Goal: Navigation & Orientation: Find specific page/section

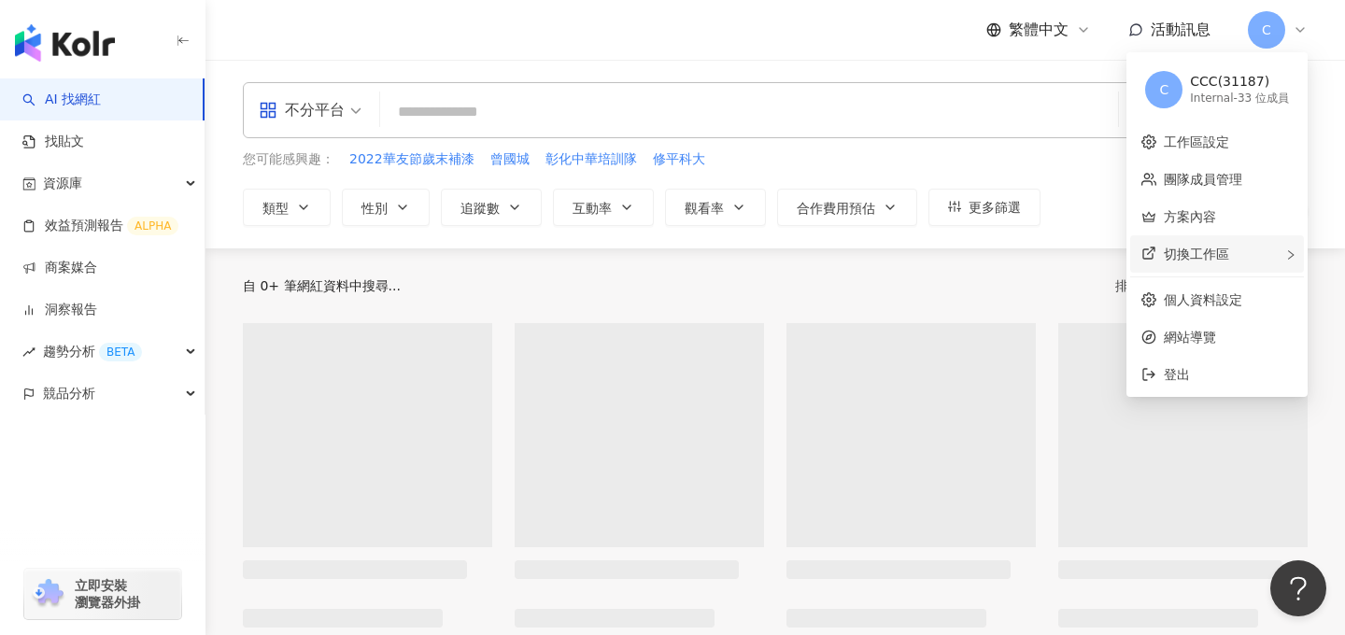
click at [1232, 253] on div "切換工作區" at bounding box center [1217, 253] width 174 height 37
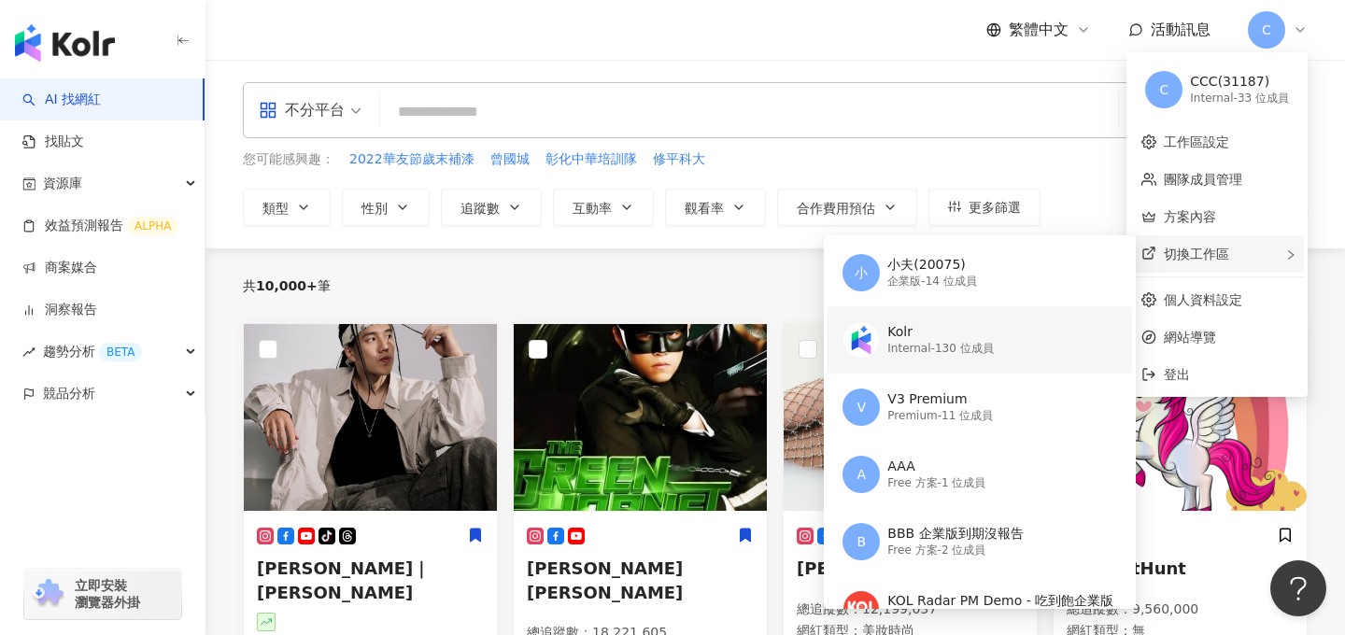
click at [951, 347] on div "Internal - 130 位成員" at bounding box center [940, 349] width 106 height 16
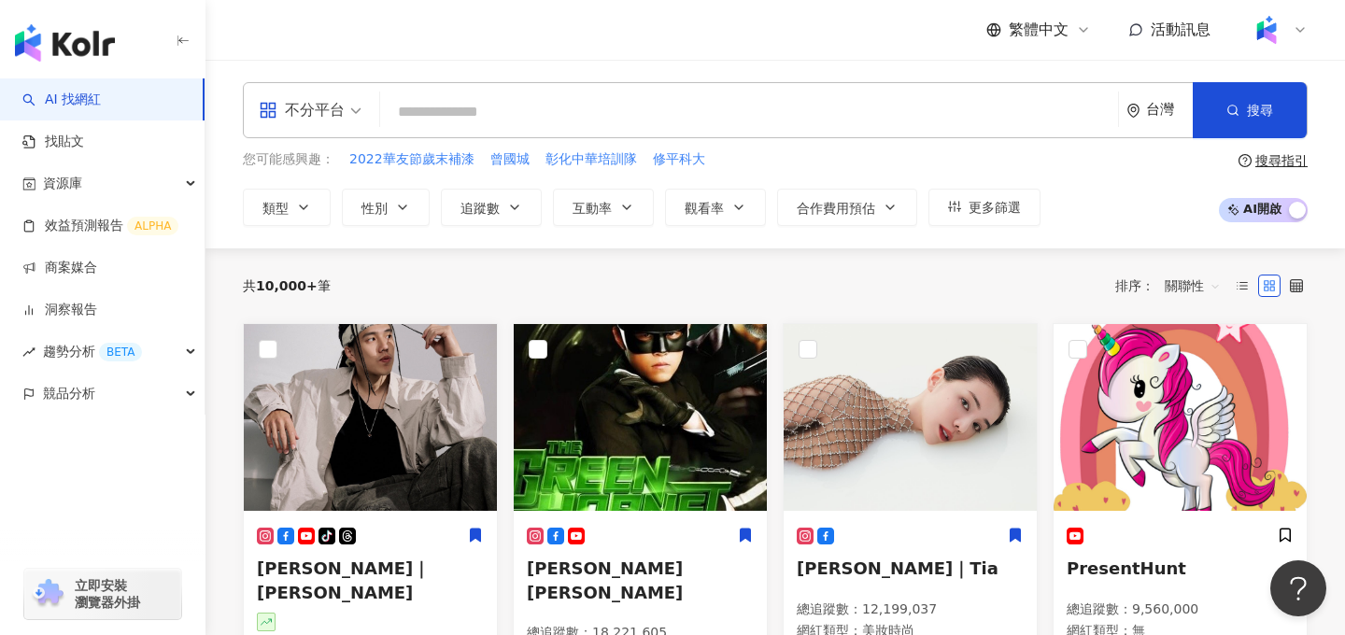
click at [690, 31] on img at bounding box center [1266, 29] width 35 height 35
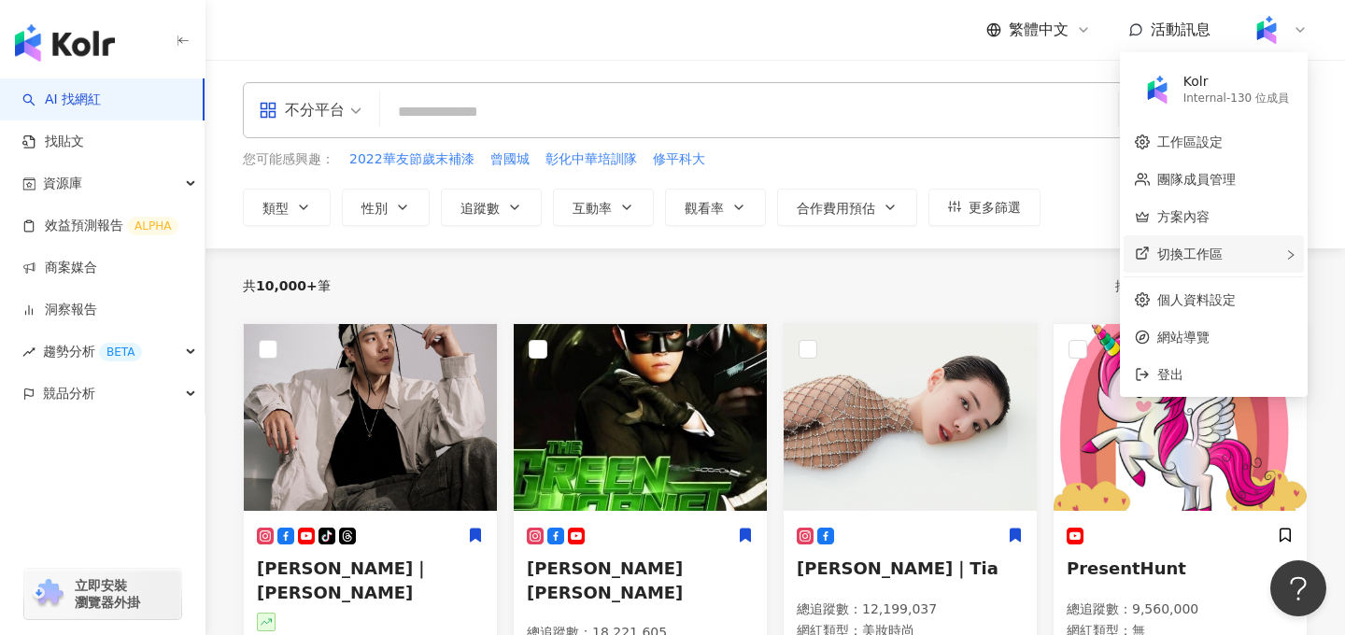
click at [690, 262] on div "切換工作區" at bounding box center [1214, 253] width 180 height 37
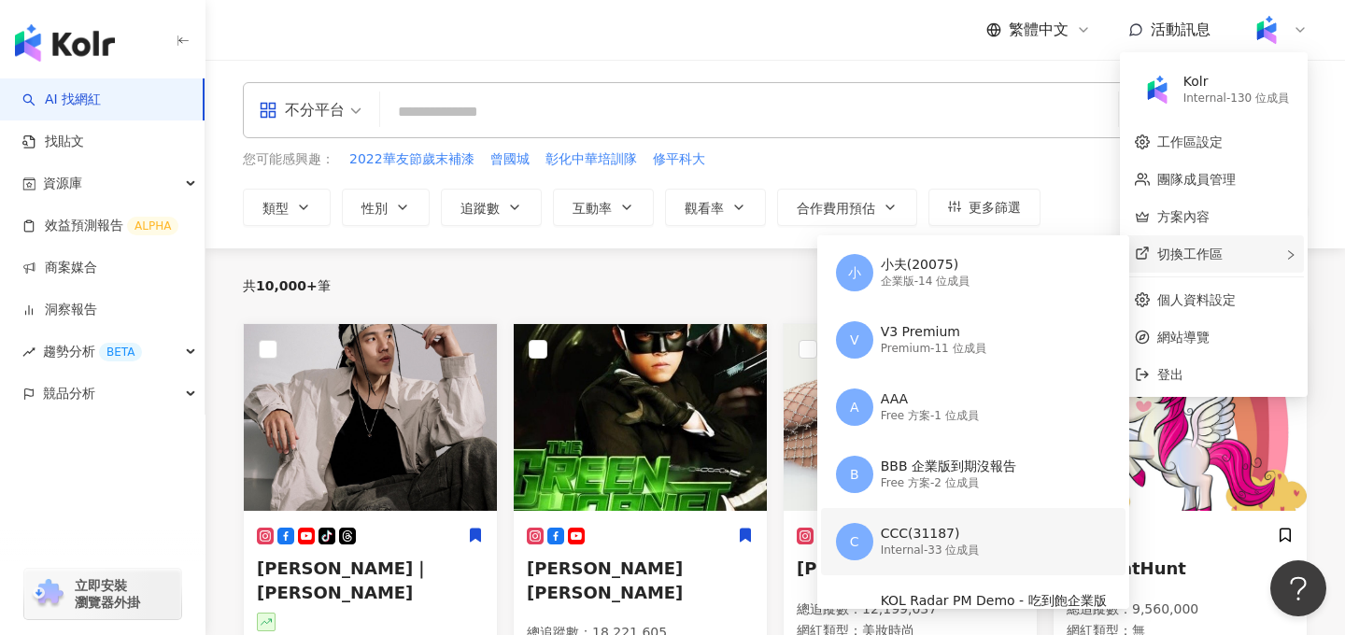
click at [690, 530] on div "CCC(31187)" at bounding box center [930, 534] width 99 height 19
